Goal: Transaction & Acquisition: Purchase product/service

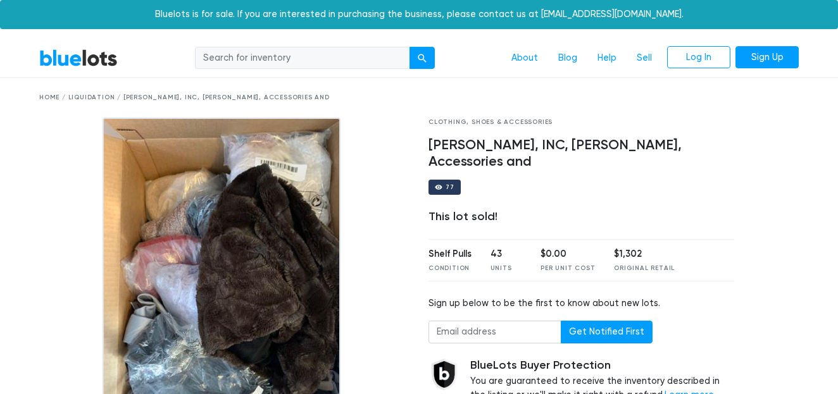
click at [101, 58] on link "BlueLots" at bounding box center [78, 58] width 78 height 18
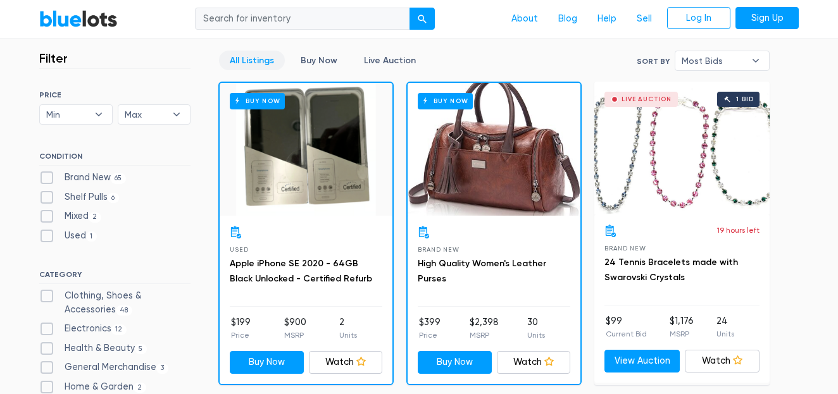
scroll to position [344, 0]
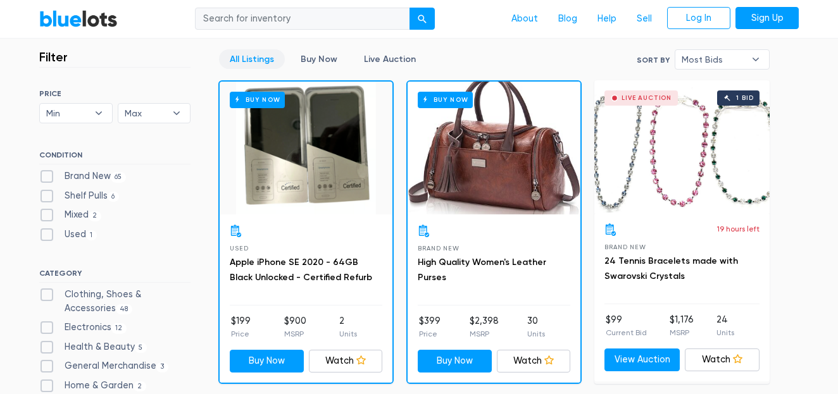
click at [46, 297] on label "Clothing, Shoes & Accessories 48" at bounding box center [114, 301] width 151 height 27
click at [46, 296] on Accessories"] "Clothing, Shoes & Accessories 48" at bounding box center [43, 292] width 8 height 8
checkbox Accessories"] "true"
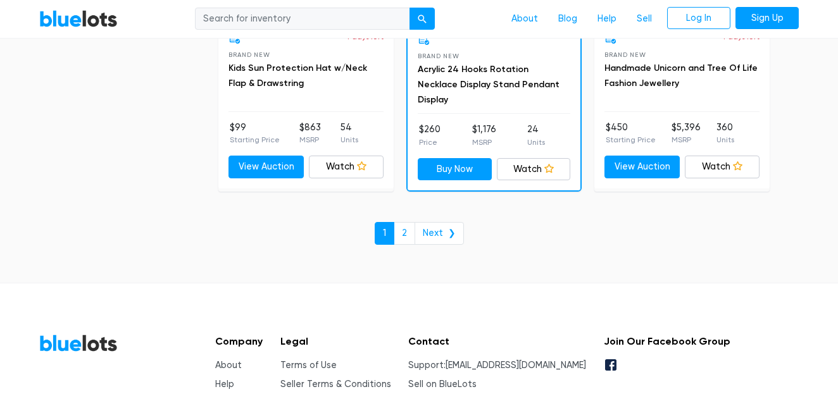
scroll to position [5569, 0]
